Goal: Task Accomplishment & Management: Use online tool/utility

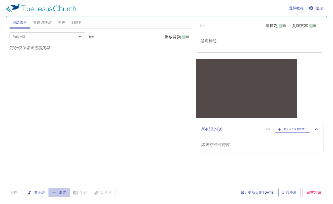
click at [60, 194] on span "證道" at bounding box center [59, 192] width 13 height 6
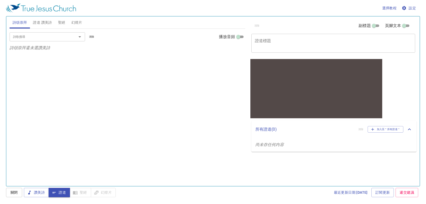
drag, startPoint x: 161, startPoint y: 0, endPoint x: 36, endPoint y: 107, distance: 164.5
click at [36, 107] on div "詩歌搜尋 詩歌搜尋 清除 播放音頻 詩頌崇拜還未選讚美詩" at bounding box center [128, 105] width 236 height 153
drag, startPoint x: 69, startPoint y: 77, endPoint x: 70, endPoint y: 94, distance: 17.1
click at [70, 94] on div "詩歌搜尋 詩歌搜尋 清除 播放音頻 詩頌崇拜還未選讚美詩" at bounding box center [128, 105] width 236 height 153
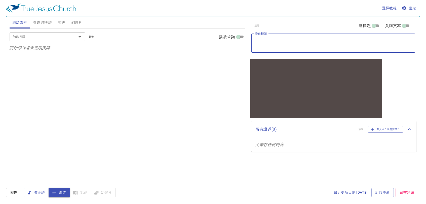
click at [275, 45] on textarea "證道標題" at bounding box center [333, 43] width 157 height 10
type textarea "hhhh"
click at [44, 22] on span "證道 讚美詩" at bounding box center [42, 22] width 19 height 6
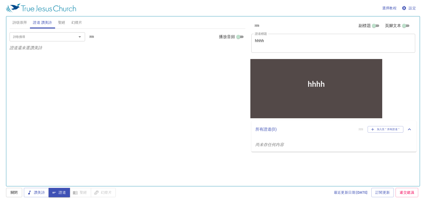
click at [48, 36] on input "詩歌搜尋" at bounding box center [40, 37] width 58 height 6
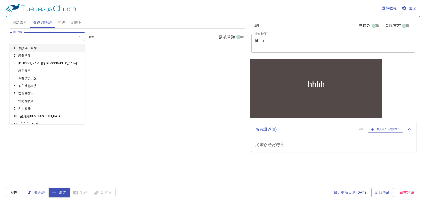
type input "1"
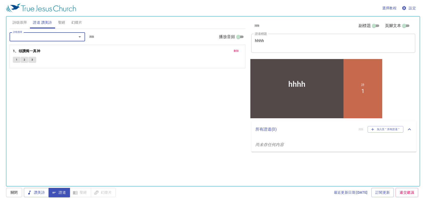
click at [274, 43] on textarea "hhhh" at bounding box center [333, 43] width 157 height 10
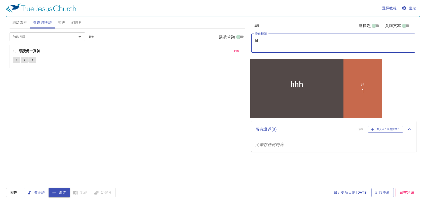
type textarea "h"
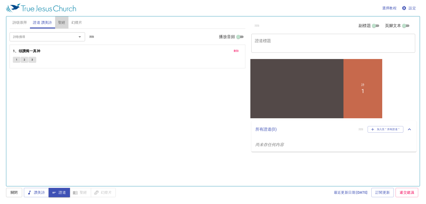
click at [61, 23] on span "聖經" at bounding box center [61, 22] width 7 height 6
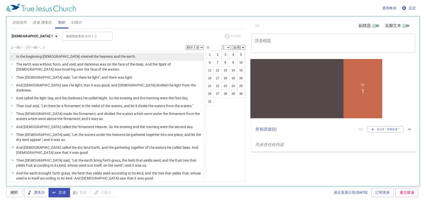
click at [36, 56] on p "In the beginning [DEMOGRAPHIC_DATA] created the heavens and the earth." at bounding box center [76, 56] width 120 height 5
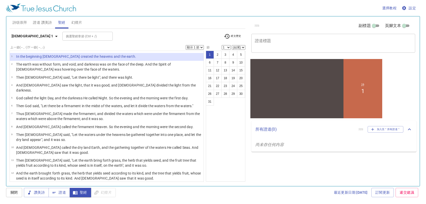
drag, startPoint x: 302, startPoint y: 0, endPoint x: 210, endPoint y: 195, distance: 215.5
click at [210, 195] on div "最近更新日期 [DATE] 訂閱更新 遞交建議" at bounding box center [268, 191] width 302 height 9
click at [333, 8] on span "設定" at bounding box center [404, 8] width 13 height 6
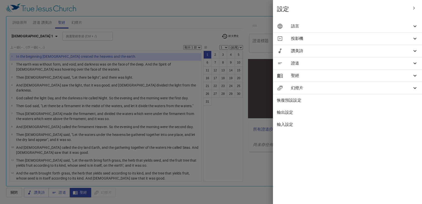
click at [333, 62] on span "證道" at bounding box center [351, 63] width 121 height 6
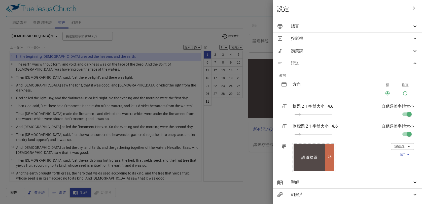
click at [333, 28] on span "語言" at bounding box center [351, 26] width 121 height 6
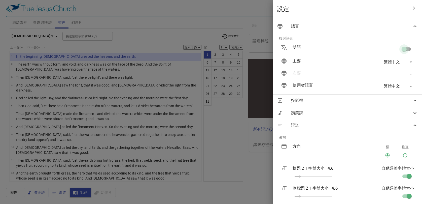
click at [333, 49] on input "checkbox" at bounding box center [403, 50] width 29 height 10
checkbox input "true"
type input "en"
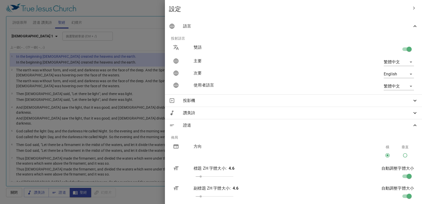
click at [219, 160] on div at bounding box center [211, 102] width 422 height 204
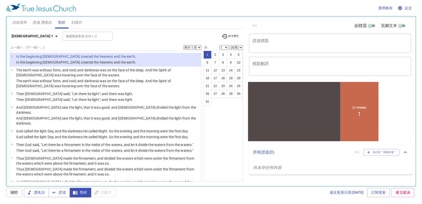
click at [333, 8] on button "設定" at bounding box center [404, 8] width 17 height 9
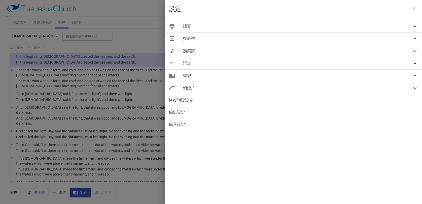
click at [333, 76] on span "聖經" at bounding box center [297, 75] width 229 height 6
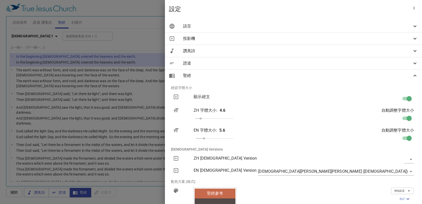
click at [333, 97] on input "checkbox" at bounding box center [408, 100] width 29 height 10
click at [333, 97] on input "checkbox" at bounding box center [403, 100] width 29 height 10
click at [333, 97] on input "checkbox" at bounding box center [408, 100] width 29 height 10
click at [333, 97] on input "checkbox" at bounding box center [403, 100] width 29 height 10
checkbox input "true"
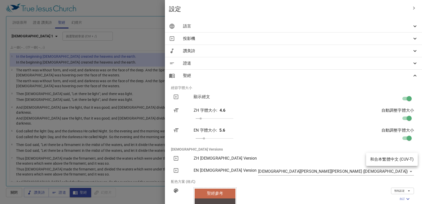
click at [333, 162] on body "選擇教程 設定 詩頌崇拜 證道 讚美詩 聖經 幻燈片 詩歌搜尋 詩歌搜尋 清除 播放音頻 詩頌崇拜還未選讚美詩 詩歌搜尋 詩歌搜尋 清除 播放音頻 刪除 1、…" at bounding box center [211, 102] width 422 height 204
click at [333, 162] on li "和合本繁體中文 (CUV-T)" at bounding box center [392, 158] width 52 height 9
type input "cuv-t"
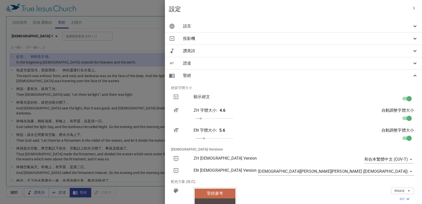
click at [333, 77] on icon at bounding box center [415, 75] width 6 height 6
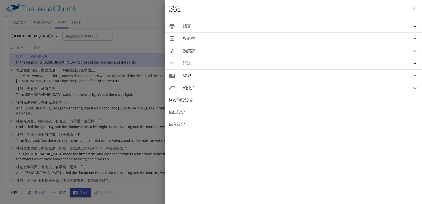
click at [333, 27] on span "語言" at bounding box center [297, 26] width 229 height 6
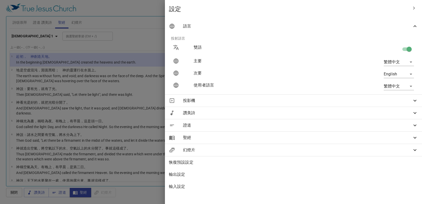
click at [333, 49] on input "checkbox" at bounding box center [408, 50] width 29 height 10
checkbox input "false"
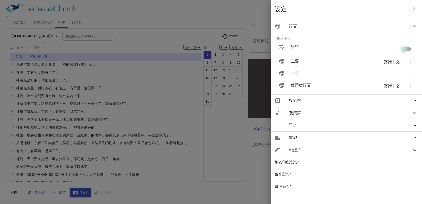
click at [333, 49] on input "checkbox" at bounding box center [403, 50] width 29 height 10
checkbox input "true"
type input "en"
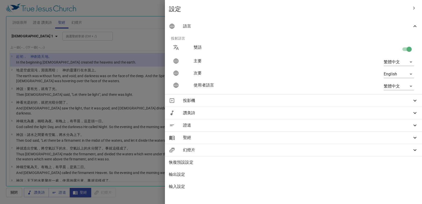
click at [226, 150] on div at bounding box center [211, 102] width 422 height 204
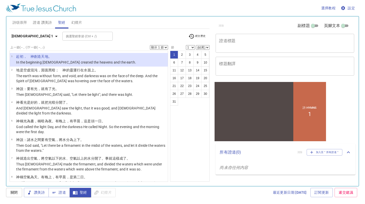
click at [139, 192] on div "最近更新日期 [DATE] 訂閱更新 遞交建議" at bounding box center [238, 191] width 242 height 9
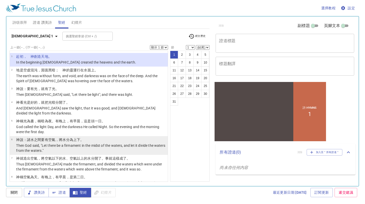
click at [108, 137] on p "[DEMOGRAPHIC_DATA] 說 ：諸水 之間 要有空氣 ，將水 分 為上下。" at bounding box center [91, 139] width 150 height 5
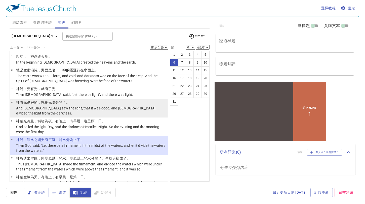
click at [106, 99] on li "4 [DEMOGRAPHIC_DATA] 看 光 是好的 ，就把光 暗 分開了 。 And [DEMOGRAPHIC_DATA] saw the light,…" at bounding box center [89, 108] width 158 height 19
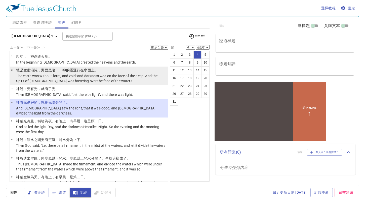
click at [108, 77] on p "The earth was without form, and void; and darkness was on the face of the deep.…" at bounding box center [91, 78] width 150 height 10
select select "2"
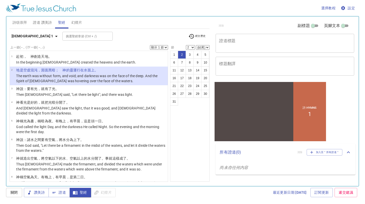
click at [242, 44] on textarea "證道標題" at bounding box center [285, 43] width 132 height 10
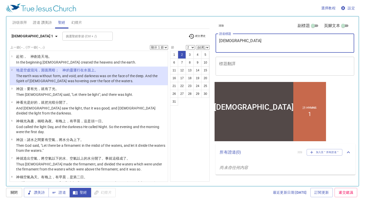
type textarea "[DEMOGRAPHIC_DATA]"
click at [333, 11] on button "設定" at bounding box center [348, 8] width 17 height 9
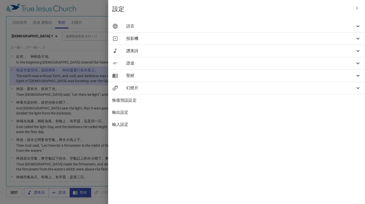
click at [329, 76] on span "聖經" at bounding box center [240, 75] width 229 height 6
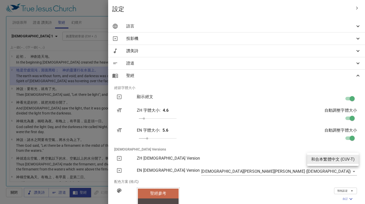
click at [326, 158] on body "選擇教程 設定 詩頌崇拜 證道 讚美詩 聖經 幻燈片 詩歌搜尋 詩歌搜尋 清除 播放音頻 詩頌崇拜還未選讚美詩 詩歌搜尋 詩歌搜尋 清除 播放音頻 刪除 1、…" at bounding box center [182, 102] width 365 height 204
click at [326, 158] on li "和合本繁體中文 (CUV-T)" at bounding box center [333, 158] width 52 height 9
click at [333, 26] on icon at bounding box center [358, 26] width 6 height 6
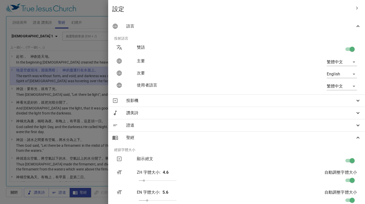
click at [333, 61] on body "選擇教程 設定 詩頌崇拜 證道 讚美詩 聖經 幻燈片 詩歌搜尋 詩歌搜尋 清除 播放音頻 詩頌崇拜還未選讚美詩 詩歌搜尋 詩歌搜尋 清除 播放音頻 刪除 1、…" at bounding box center [182, 102] width 365 height 204
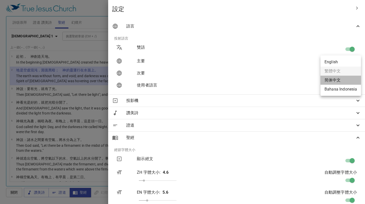
click at [333, 79] on li "简体中文" at bounding box center [341, 79] width 41 height 9
type input "zh-simple"
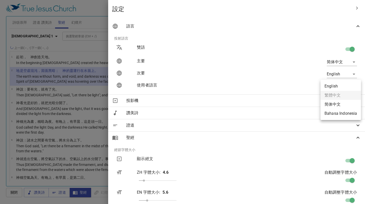
click at [333, 85] on body "選擇教程 設定 詩頌崇拜 證道 讚美詩 聖經 幻燈片 詩歌搜尋 詩歌搜尋 清除 播放音頻 詩頌崇拜還未選讚美詩 詩歌搜尋 詩歌搜尋 清除 播放音頻 刪除 1、…" at bounding box center [182, 102] width 365 height 204
click at [333, 103] on li "简体中文" at bounding box center [341, 104] width 41 height 9
type input "zh-simple"
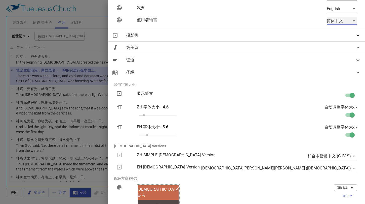
scroll to position [68, 0]
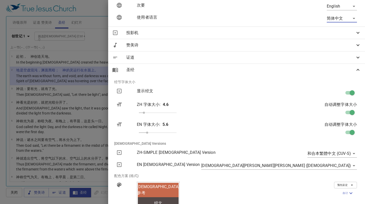
click at [333, 154] on body "选择教程 设定 诗颂崇拜 证道 赞美诗 圣经 幻灯片 诗歌搜寻 诗歌搜寻 清除 播放音频 诗颂崇拜还未选赞美诗 诗歌搜寻 诗歌搜寻 清除 播放音频 删除 1、…" at bounding box center [182, 102] width 365 height 204
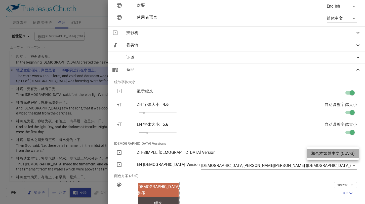
click at [333, 154] on li "和合本繁體中文 (CUV-S)" at bounding box center [333, 153] width 52 height 9
click at [333, 154] on body "选择教程 设定 诗颂崇拜 证道 赞美诗 圣经 幻灯片 诗歌搜寻 诗歌搜寻 清除 播放音频 诗颂崇拜还未选赞美诗 诗歌搜寻 诗歌搜寻 清除 播放音频 删除 1、…" at bounding box center [182, 102] width 365 height 204
click at [333, 167] on div at bounding box center [182, 102] width 365 height 204
click at [333, 167] on body "选择教程 设定 诗颂崇拜 证道 赞美诗 圣经 幻灯片 诗歌搜寻 诗歌搜寻 清除 播放音频 诗颂崇拜还未选赞美诗 诗歌搜寻 诗歌搜寻 清除 播放音频 删除 1、…" at bounding box center [182, 102] width 365 height 204
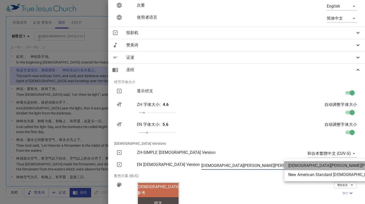
click at [333, 167] on li "[DEMOGRAPHIC_DATA][PERSON_NAME][PERSON_NAME] ([DEMOGRAPHIC_DATA])" at bounding box center [363, 165] width 158 height 9
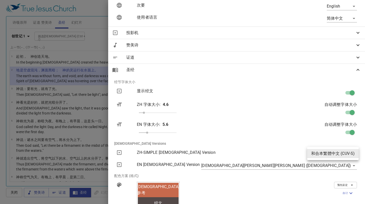
click at [333, 153] on body "选择教程 设定 诗颂崇拜 证道 赞美诗 圣经 幻灯片 诗歌搜寻 诗歌搜寻 清除 播放音频 诗颂崇拜还未选赞美诗 诗歌搜寻 诗歌搜寻 清除 播放音频 删除 1、…" at bounding box center [182, 102] width 365 height 204
click at [333, 153] on li "和合本繁體中文 (CUV-S)" at bounding box center [333, 153] width 52 height 9
click at [200, 152] on div at bounding box center [182, 102] width 365 height 204
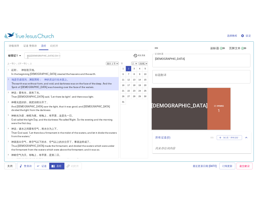
scroll to position [0, 0]
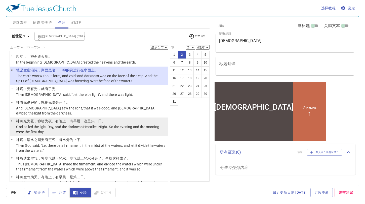
click at [112, 118] on p "神 称 光 为昼 ，称 暗 为夜 。有晚上 ，有早晨 ，这是头一 日 。" at bounding box center [91, 120] width 150 height 5
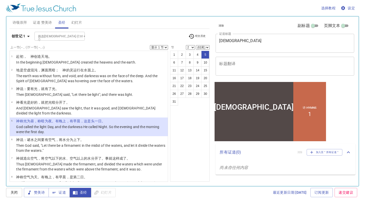
select select "5"
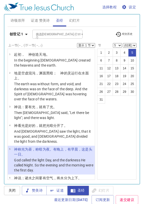
click at [1, 85] on div "选择教程 设定 诗颂崇拜 证道 赞美诗 圣经 幻灯片 诗歌搜寻 诗歌搜寻 清除 播放音频 诗颂崇拜还未选赞美诗 诗歌搜寻 诗歌搜寻 清除 播放音频 删除 1、…" at bounding box center [72, 102] width 144 height 204
drag, startPoint x: 1, startPoint y: 85, endPoint x: -6, endPoint y: 85, distance: 6.3
click at [0, 85] on html "选择教程 设定 诗颂崇拜 证道 赞美诗 圣经 幻灯片 诗歌搜寻 诗歌搜寻 清除 播放音频 诗颂崇拜还未选赞美诗 诗歌搜寻 诗歌搜寻 清除 播放音频 删除 1、…" at bounding box center [72, 102] width 144 height 204
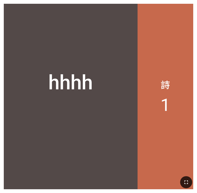
click at [189, 136] on icon "button" at bounding box center [186, 183] width 6 height 6
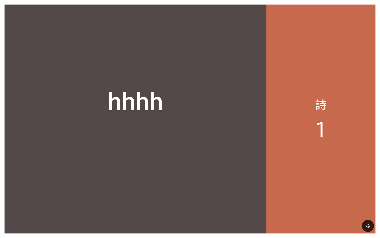
click at [201, 136] on icon "button" at bounding box center [368, 226] width 6 height 6
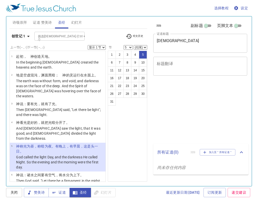
select select "5"
